Goal: Information Seeking & Learning: Find specific fact

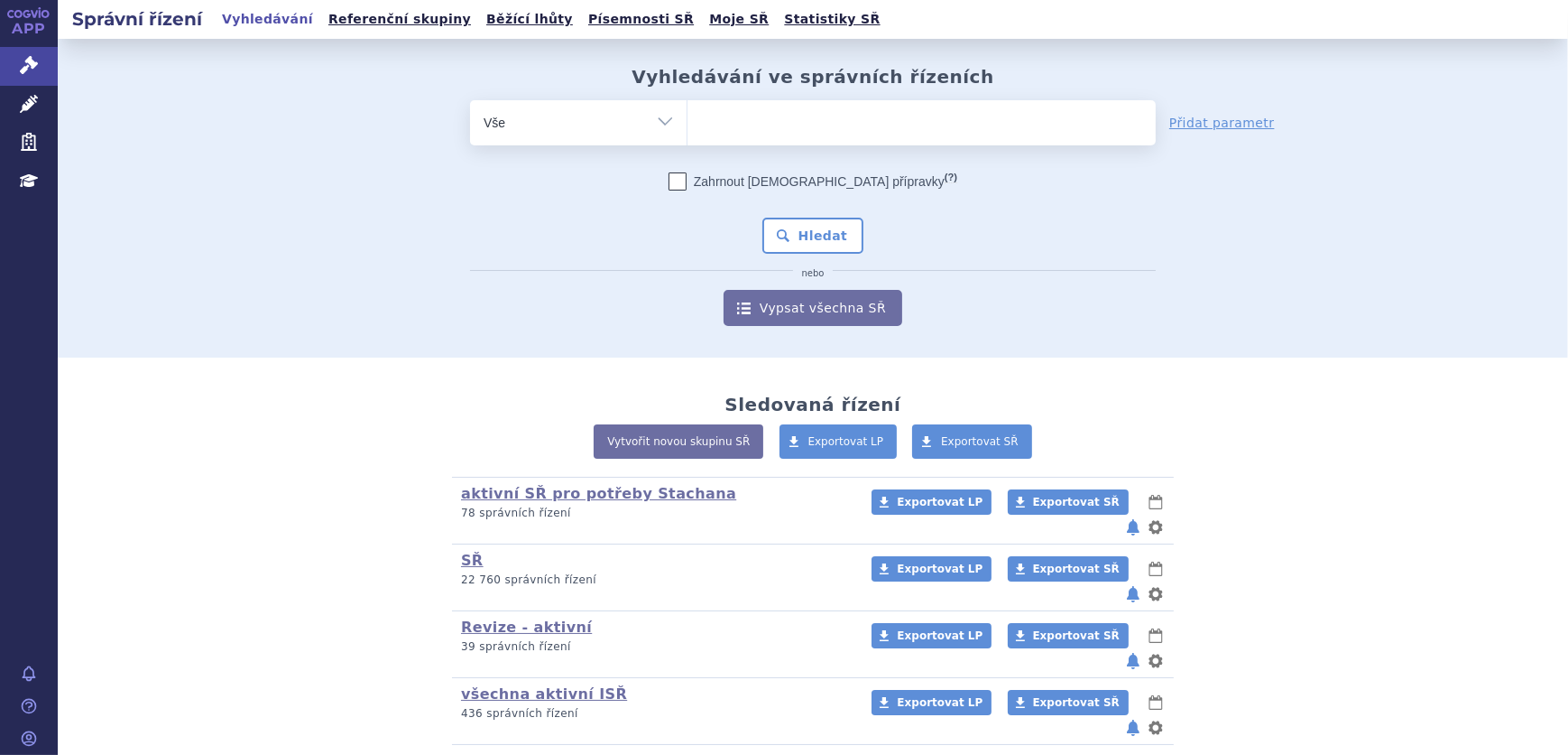
drag, startPoint x: 799, startPoint y: 101, endPoint x: 813, endPoint y: 114, distance: 19.1
click at [799, 100] on ul at bounding box center [921, 119] width 468 height 37
click at [687, 100] on select at bounding box center [686, 122] width 1 height 45
type input "ly"
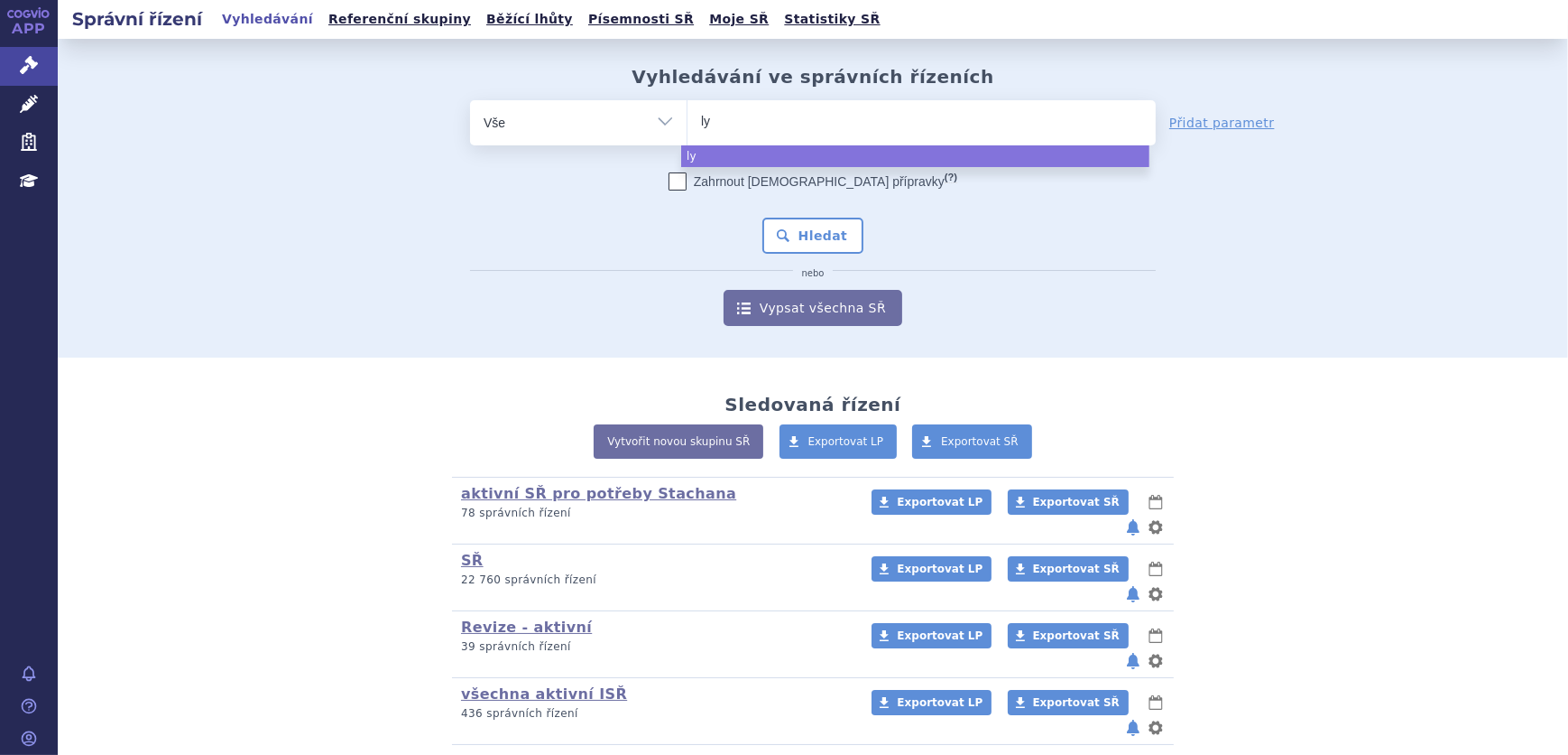
type input "lyv"
type input "lyvd"
type input "lyvdel"
type input "lyvdelz"
type input "lyvdelzi"
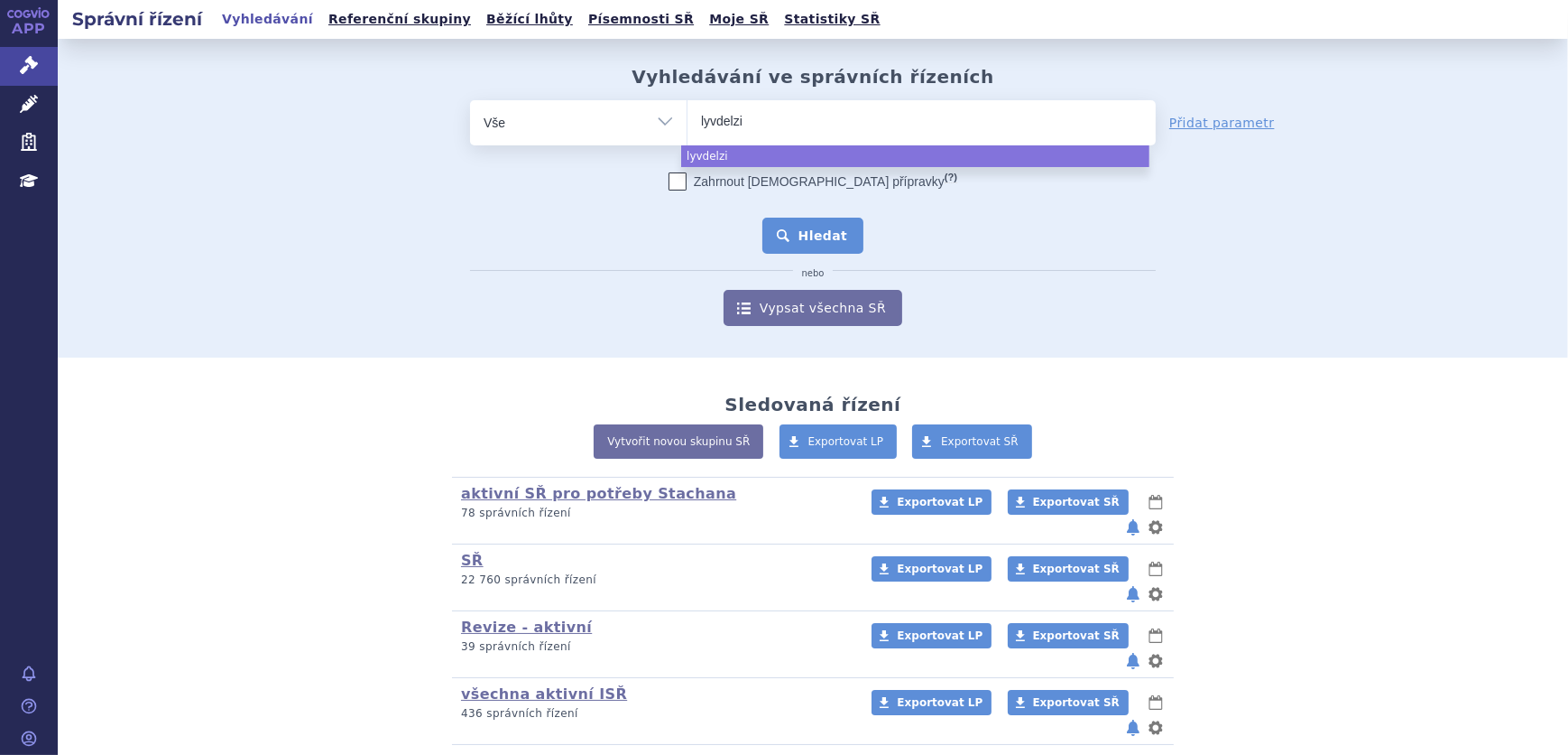
select select "lyvdelzi"
click at [821, 231] on button "Hledat" at bounding box center [813, 235] width 102 height 37
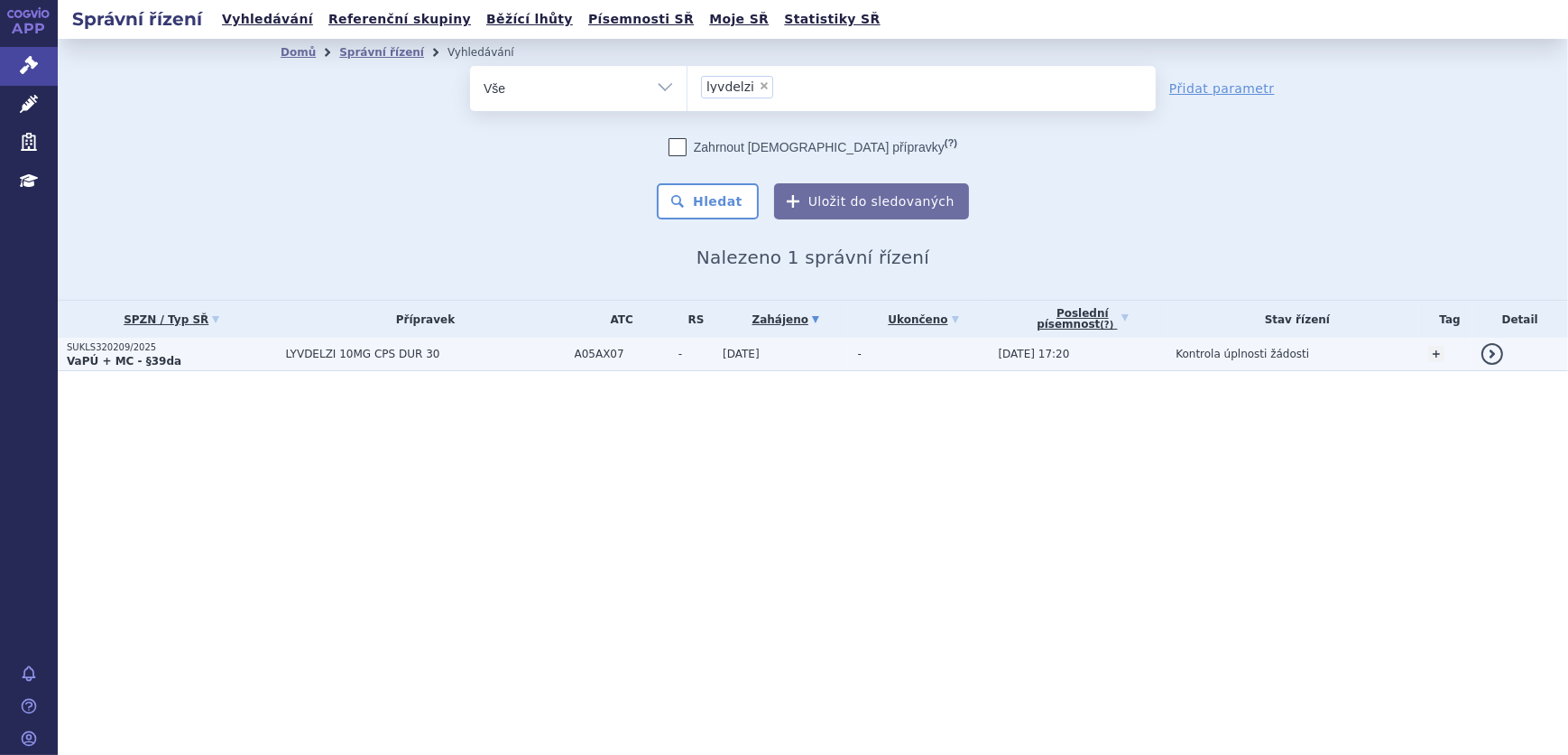
click at [430, 352] on span "LYVDELZI 10MG CPS DUR 30" at bounding box center [426, 353] width 280 height 12
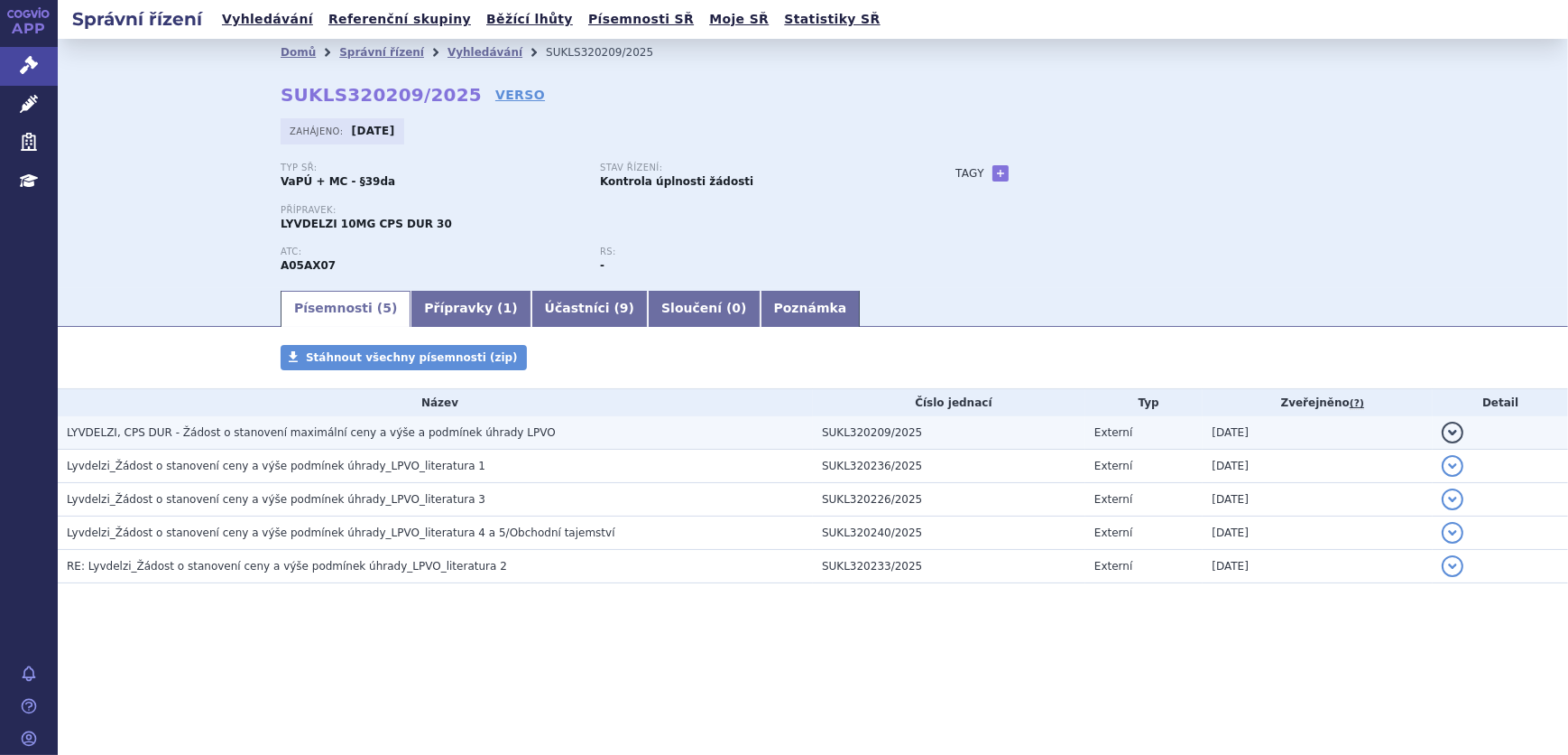
click at [415, 441] on td "LYVDELZI, CPS DUR - Žádost o stanovení maximální ceny a výše a podmínek úhrady …" at bounding box center [435, 433] width 755 height 34
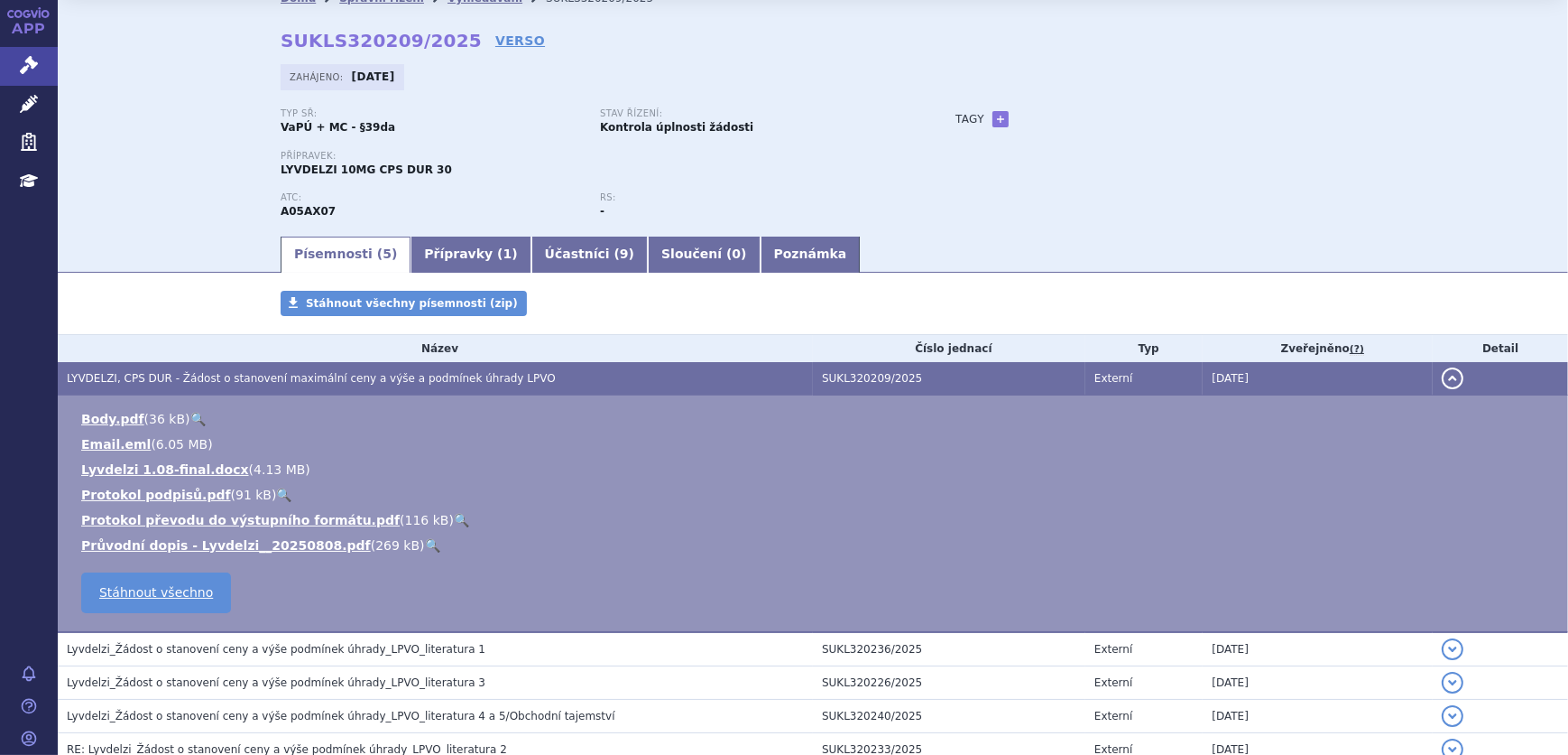
scroll to position [81, 0]
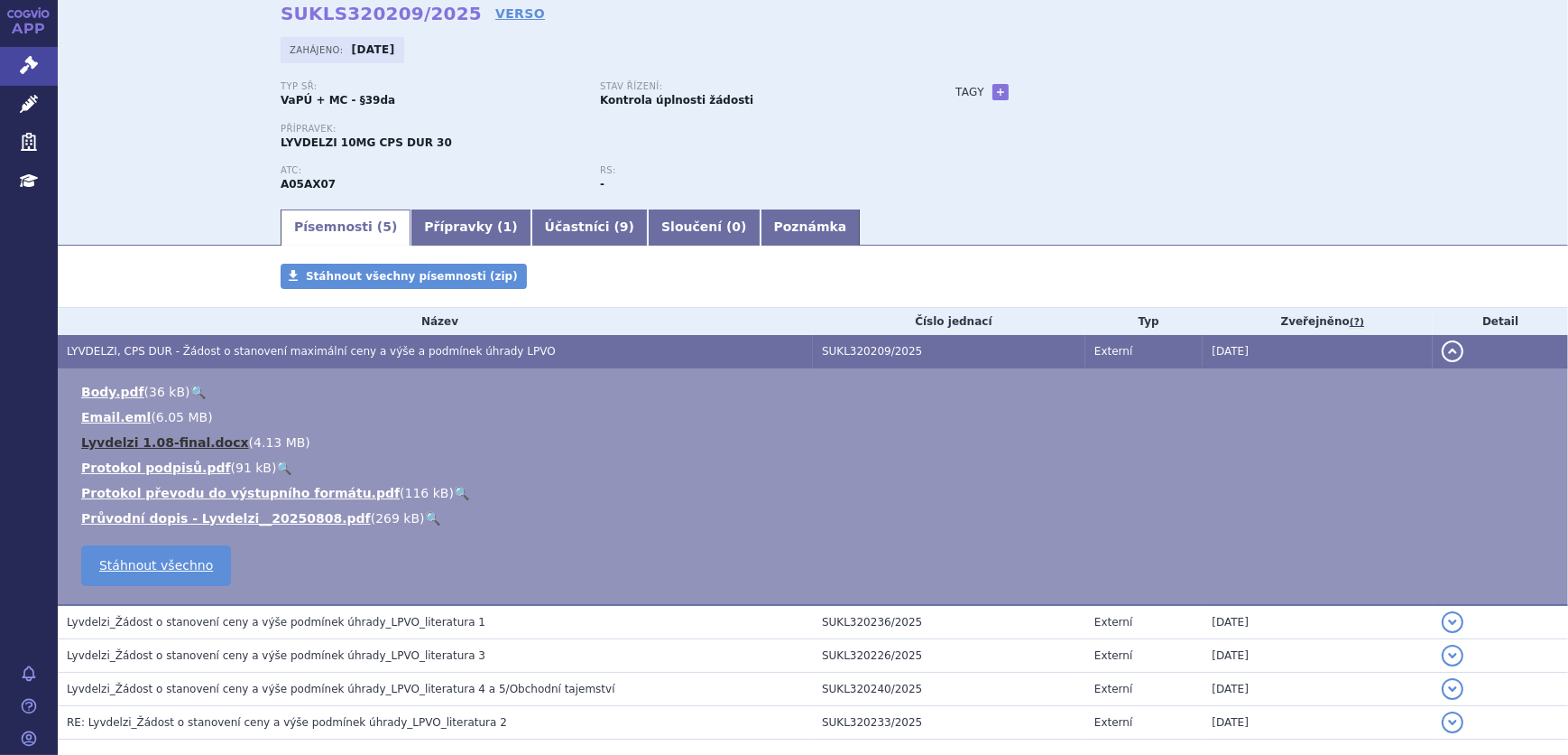
click at [206, 441] on link "Lyvdelzi 1.08-final.docx" at bounding box center [165, 442] width 168 height 14
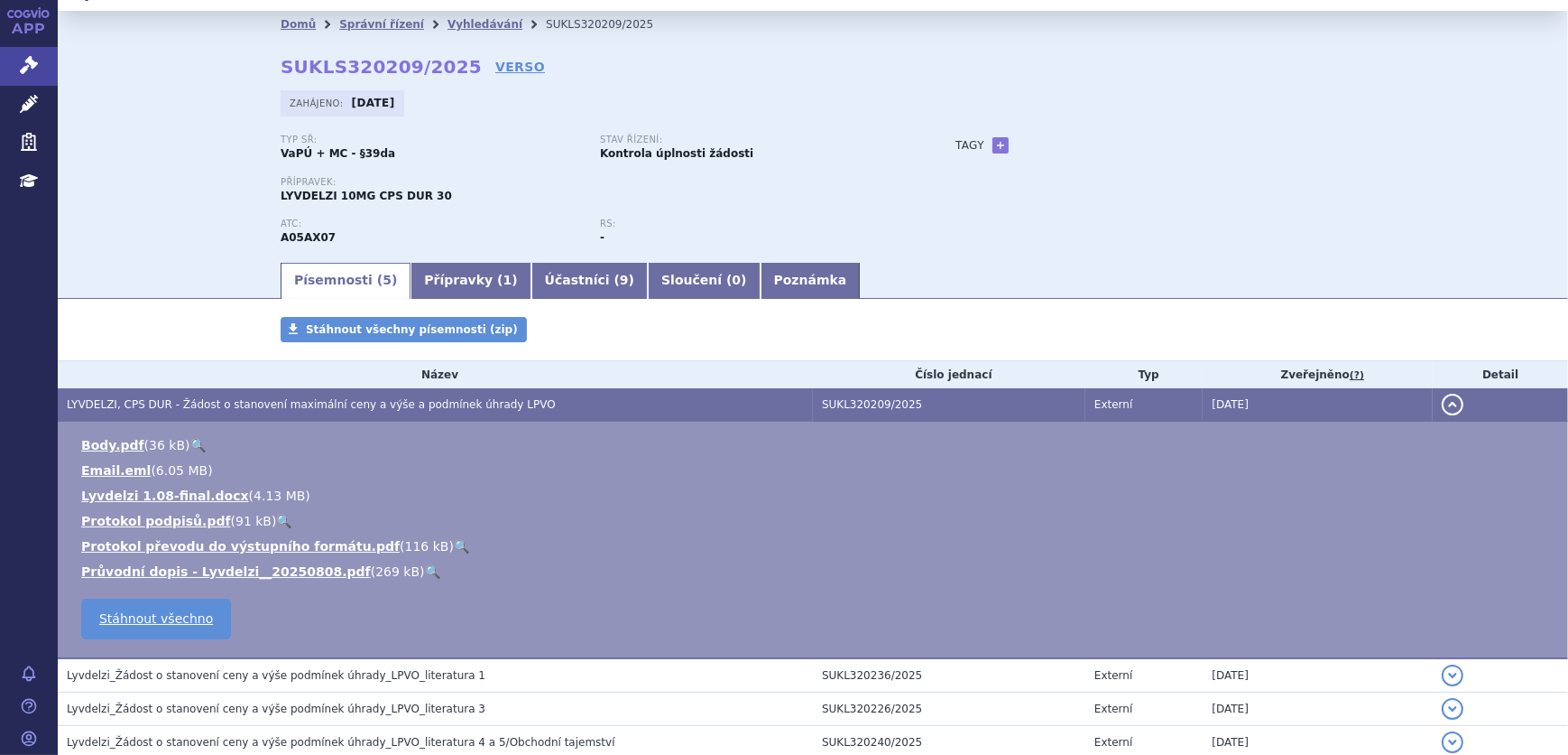
scroll to position [0, 0]
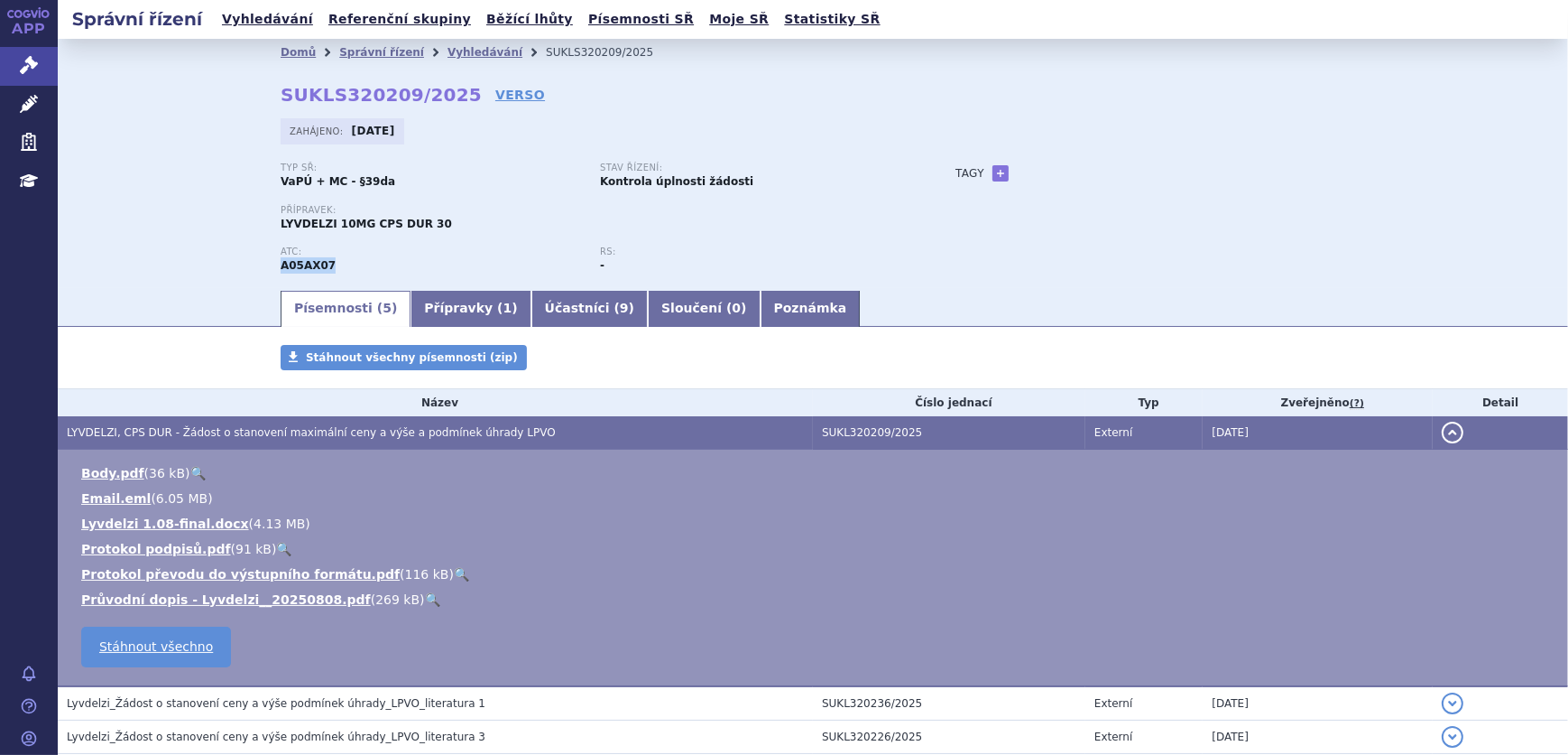
drag, startPoint x: 340, startPoint y: 267, endPoint x: 271, endPoint y: 268, distance: 69.0
click at [271, 268] on div "Domů Správní řízení Vyhledávání SUKLS320209/2025 SUKLS320209/2025 VERSO Zahájen…" at bounding box center [813, 176] width 1136 height 222
copy strong "A05AX07"
click at [343, 257] on div "ATC: A05AX07" at bounding box center [440, 259] width 319 height 27
drag, startPoint x: 341, startPoint y: 264, endPoint x: 223, endPoint y: 272, distance: 118.3
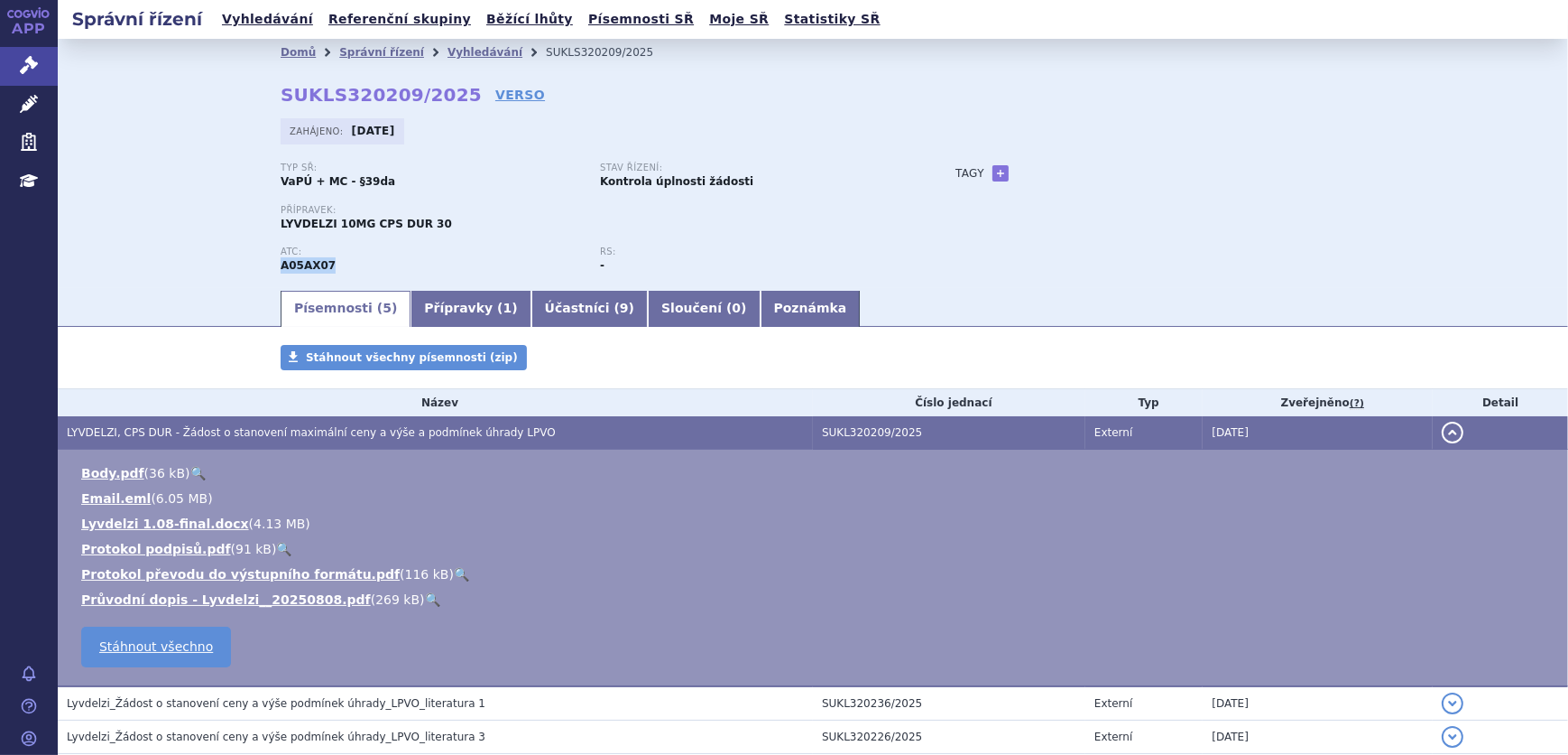
click at [223, 272] on div "Domů Správní řízení Vyhledávání SUKLS320209/2025 SUKLS320209/2025 VERSO Zahájen…" at bounding box center [813, 163] width 1510 height 249
copy strong "A05AX07"
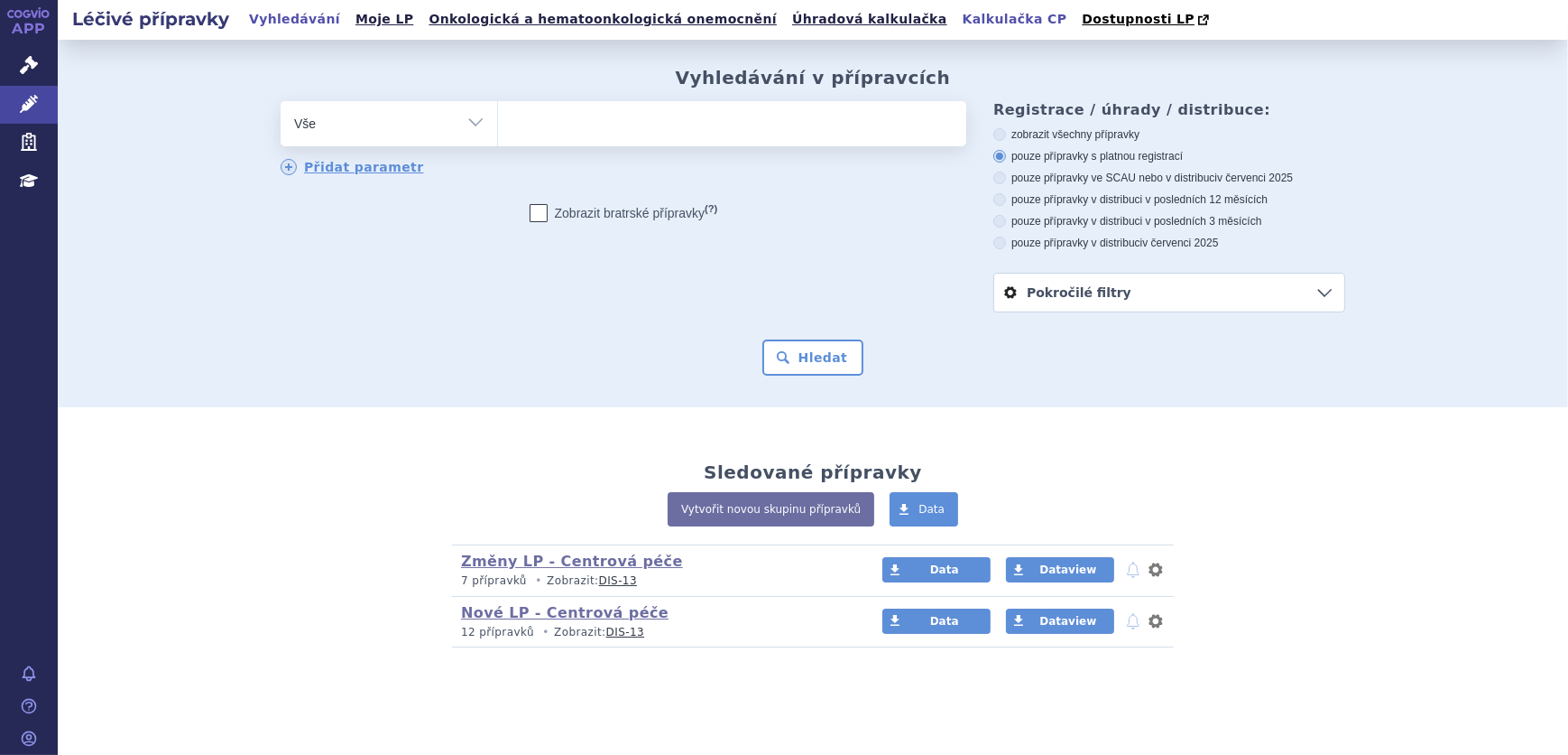
click at [958, 25] on link "Kalkulačka CP" at bounding box center [1015, 20] width 115 height 24
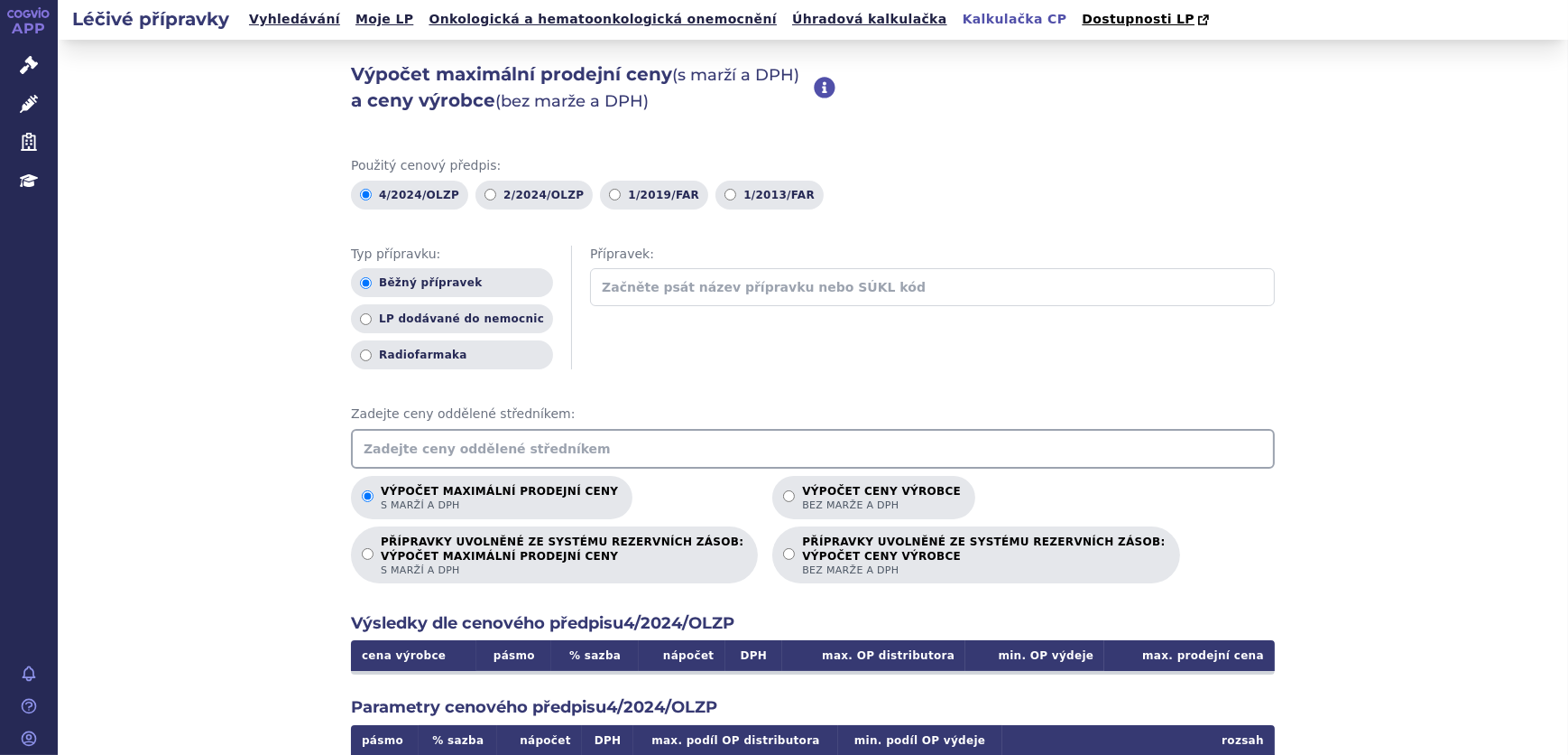
click at [522, 466] on input "text" at bounding box center [813, 449] width 924 height 39
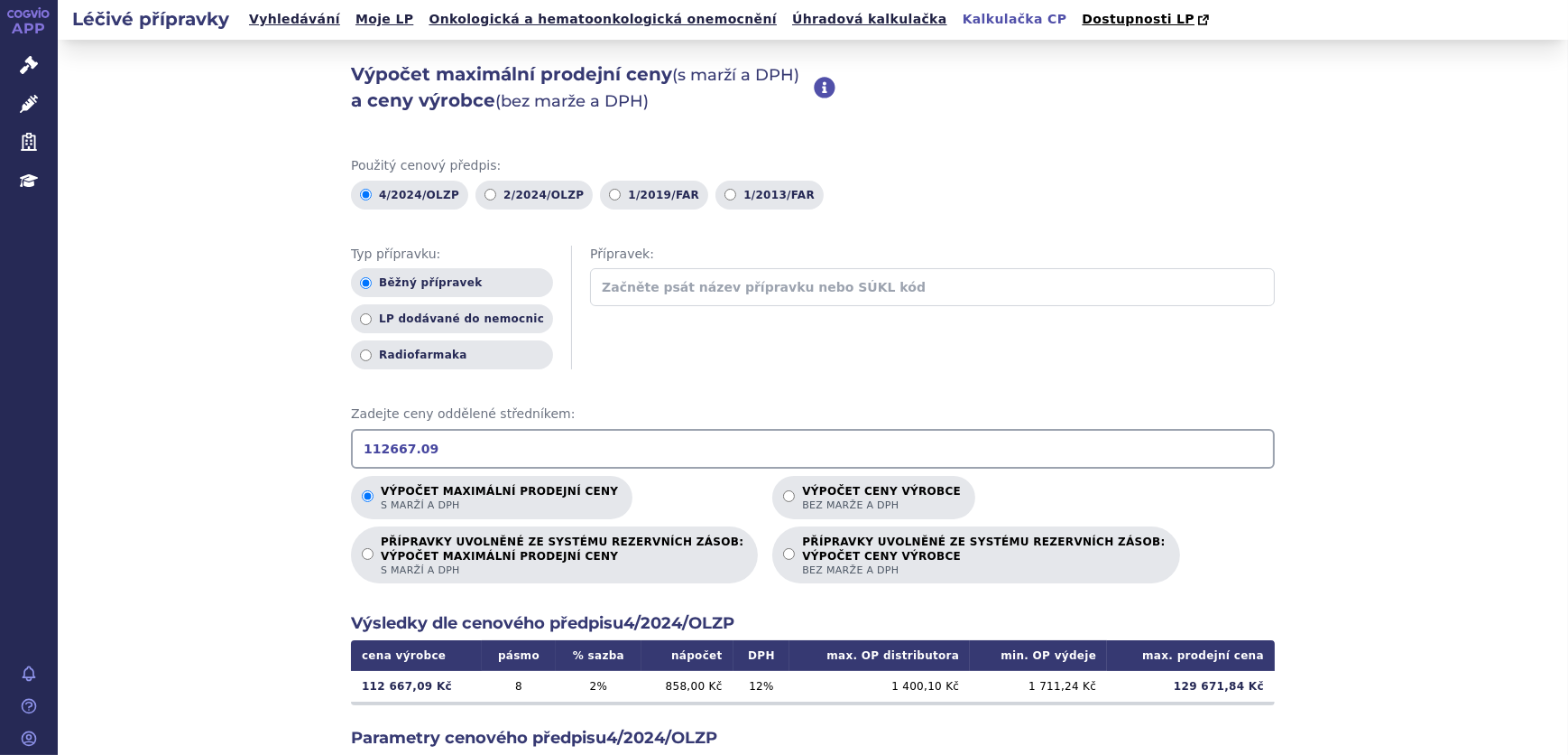
scroll to position [81, 0]
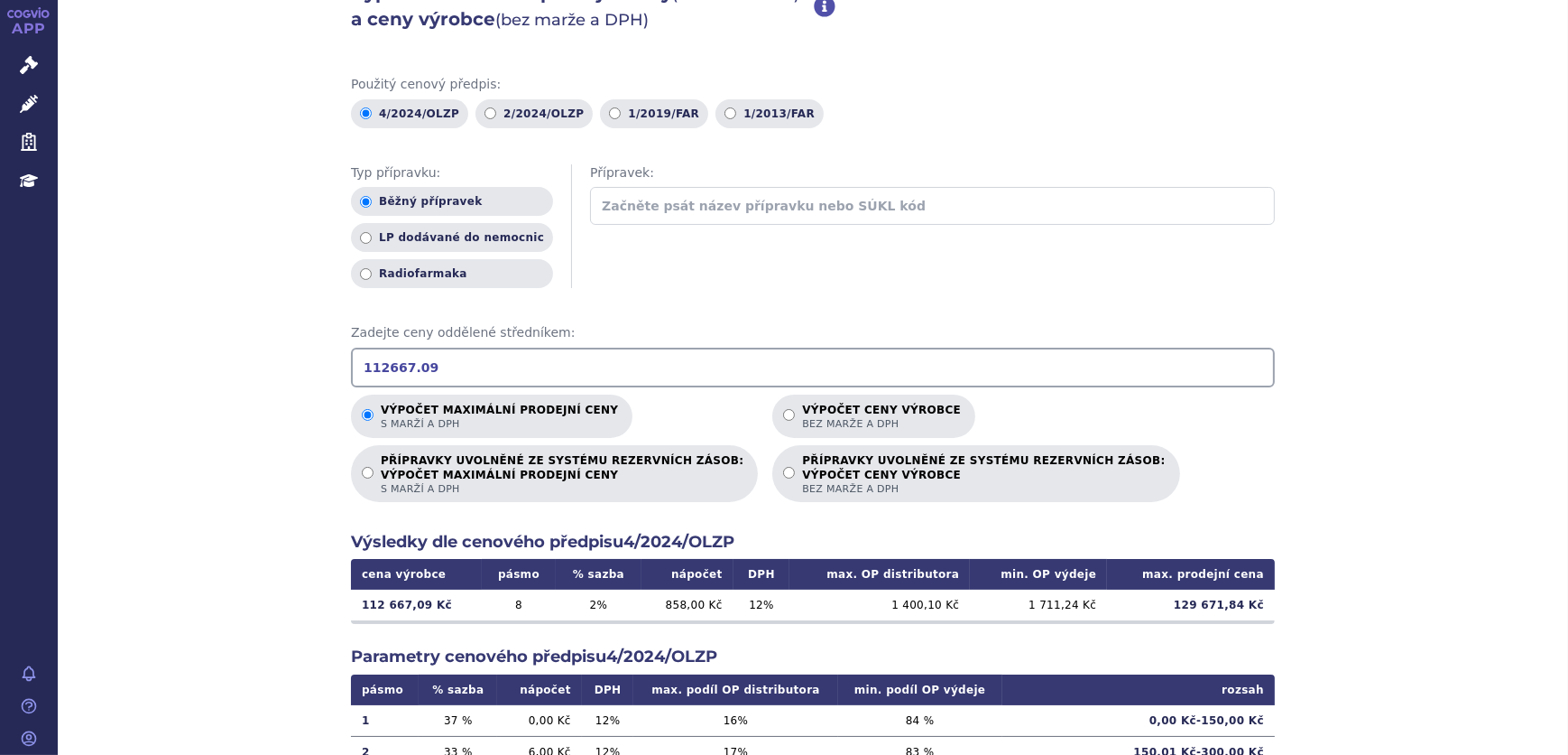
type input "112667.09"
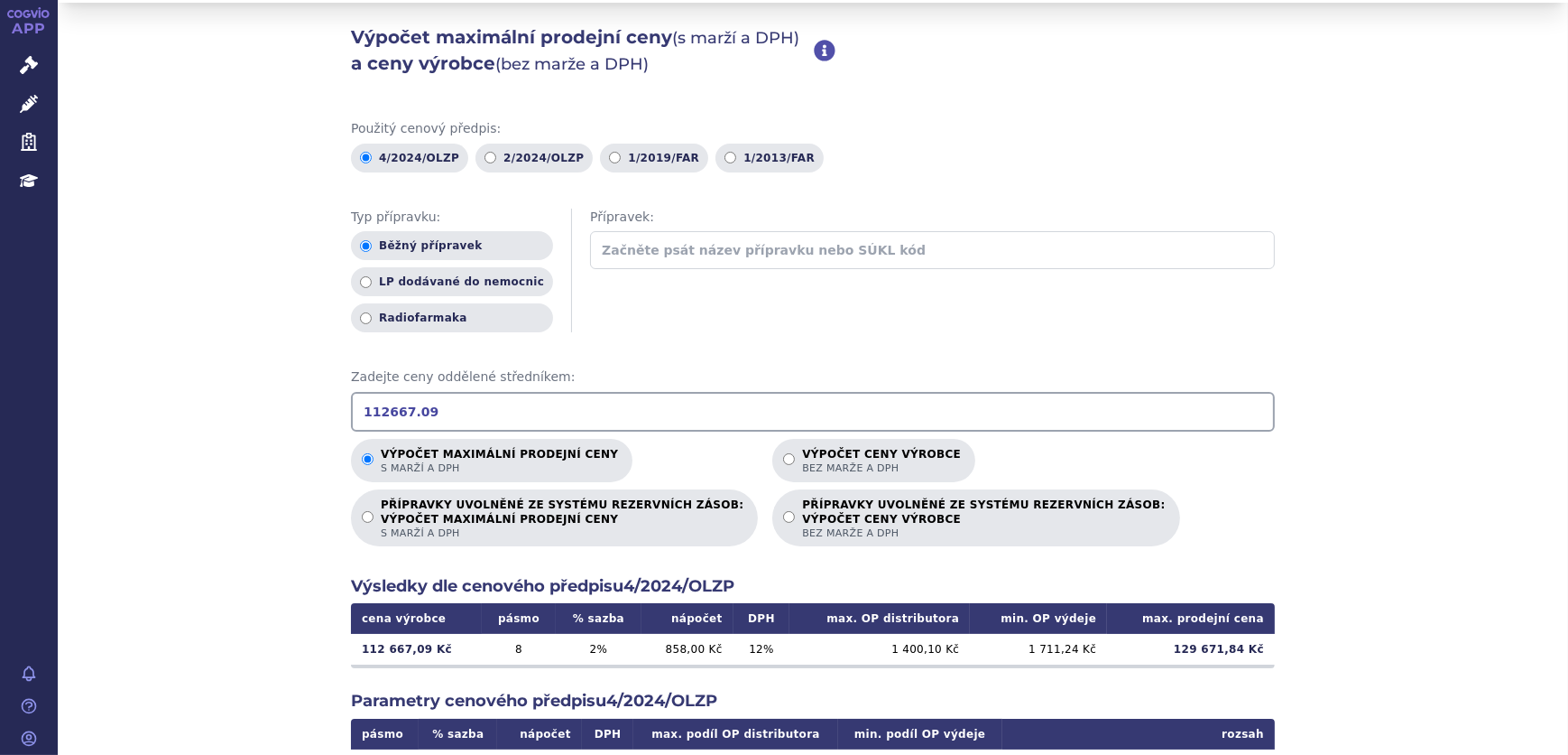
scroll to position [0, 0]
